Goal: Browse casually

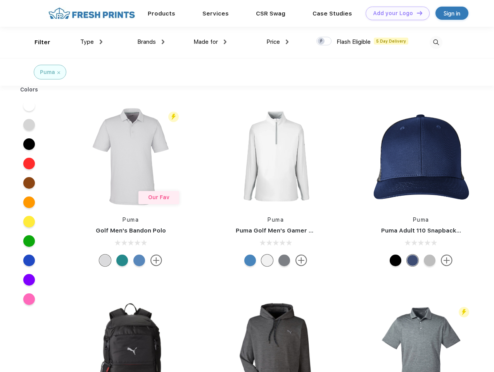
click at [395, 13] on link "Add your Logo Design Tool" at bounding box center [398, 14] width 64 height 14
click at [0, 0] on div "Design Tool" at bounding box center [0, 0] width 0 height 0
click at [416, 13] on link "Add your Logo Design Tool" at bounding box center [398, 14] width 64 height 14
click at [37, 42] on div "Filter" at bounding box center [43, 42] width 16 height 9
click at [91, 42] on span "Type" at bounding box center [87, 41] width 14 height 7
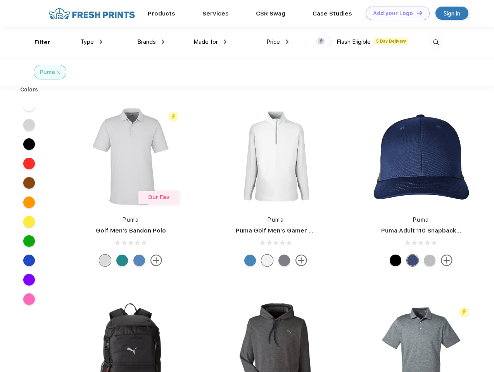
click at [151, 42] on span "Brands" at bounding box center [146, 41] width 19 height 7
click at [210, 42] on span "Made for" at bounding box center [205, 41] width 24 height 7
click at [278, 42] on span "Price" at bounding box center [273, 41] width 14 height 7
click at [324, 41] on div at bounding box center [323, 41] width 15 height 9
click at [321, 41] on input "checkbox" at bounding box center [318, 38] width 5 height 5
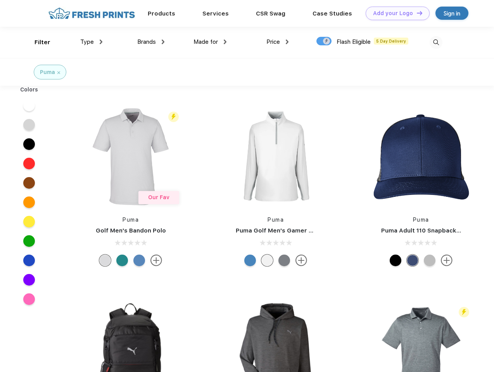
click at [436, 42] on img at bounding box center [436, 42] width 13 height 13
